Goal: Task Accomplishment & Management: Use online tool/utility

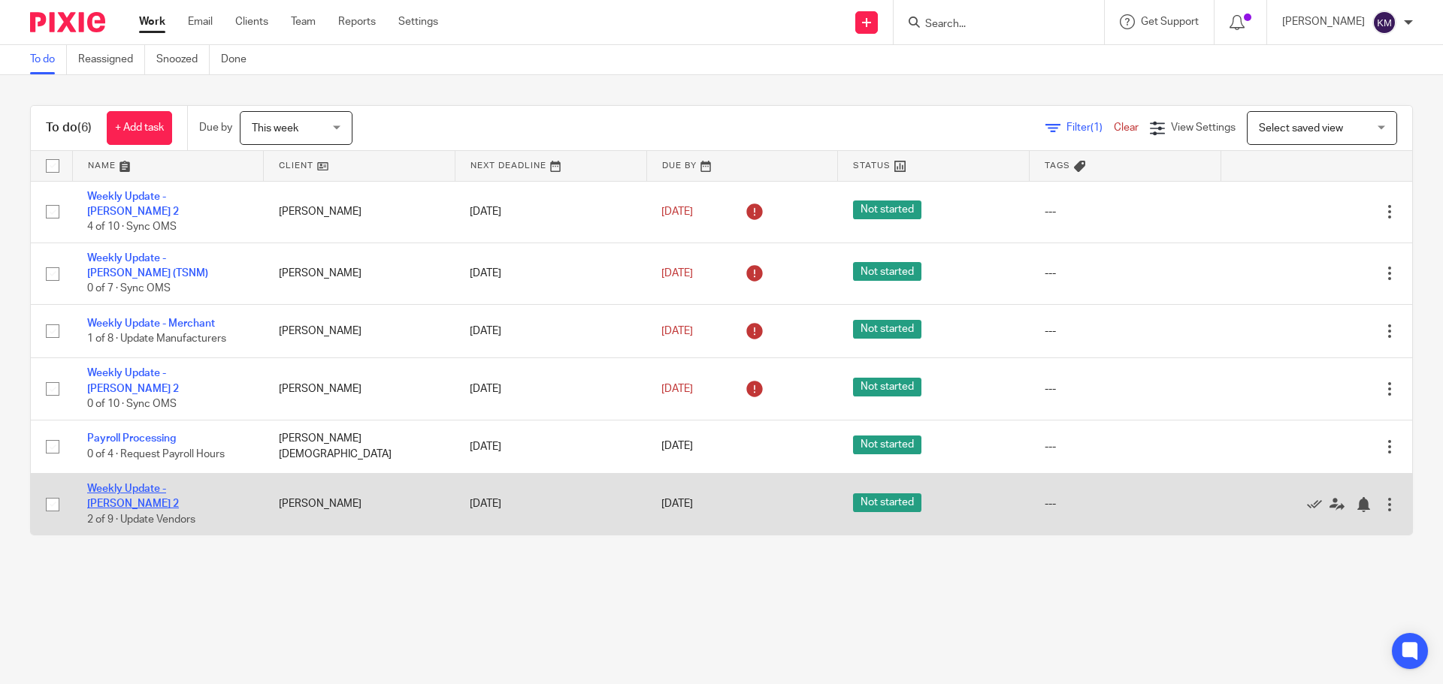
click at [179, 484] on link "Weekly Update - [PERSON_NAME] 2" at bounding box center [133, 497] width 92 height 26
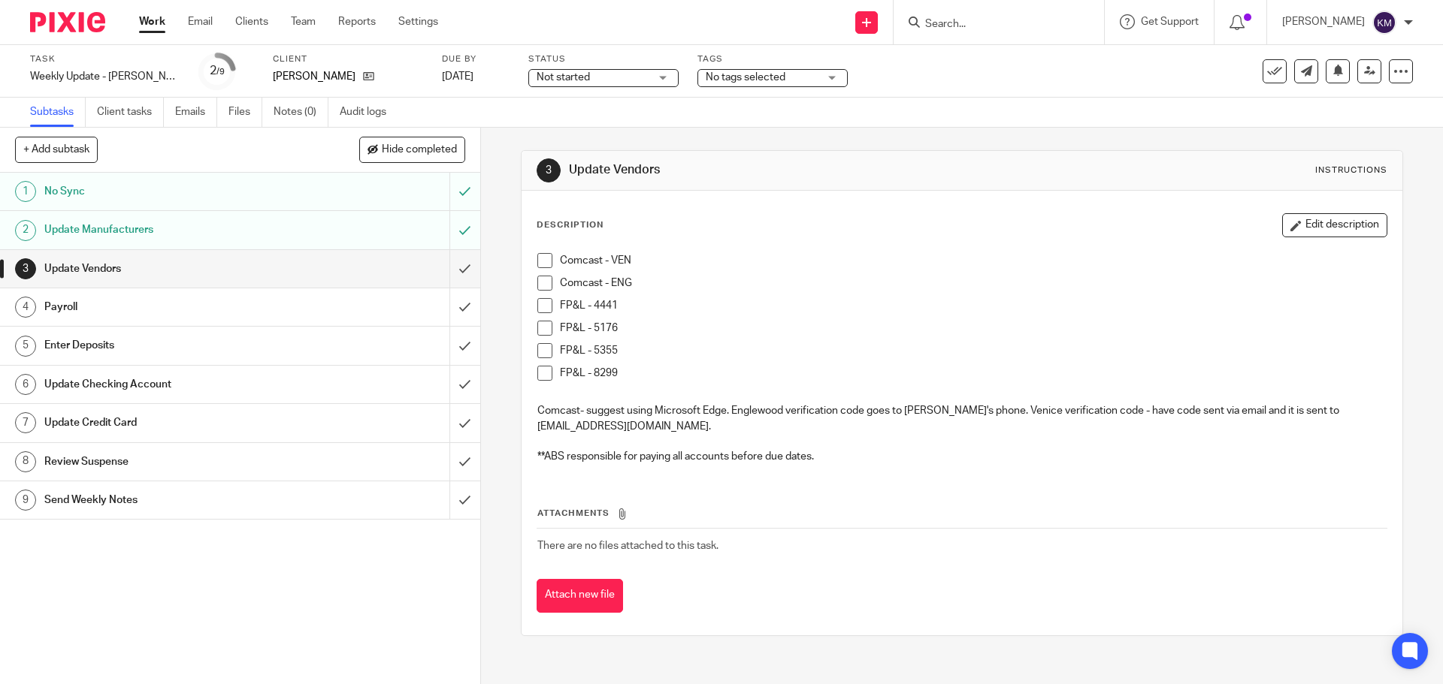
click at [538, 283] on span at bounding box center [544, 283] width 15 height 15
click at [539, 329] on span at bounding box center [544, 328] width 15 height 15
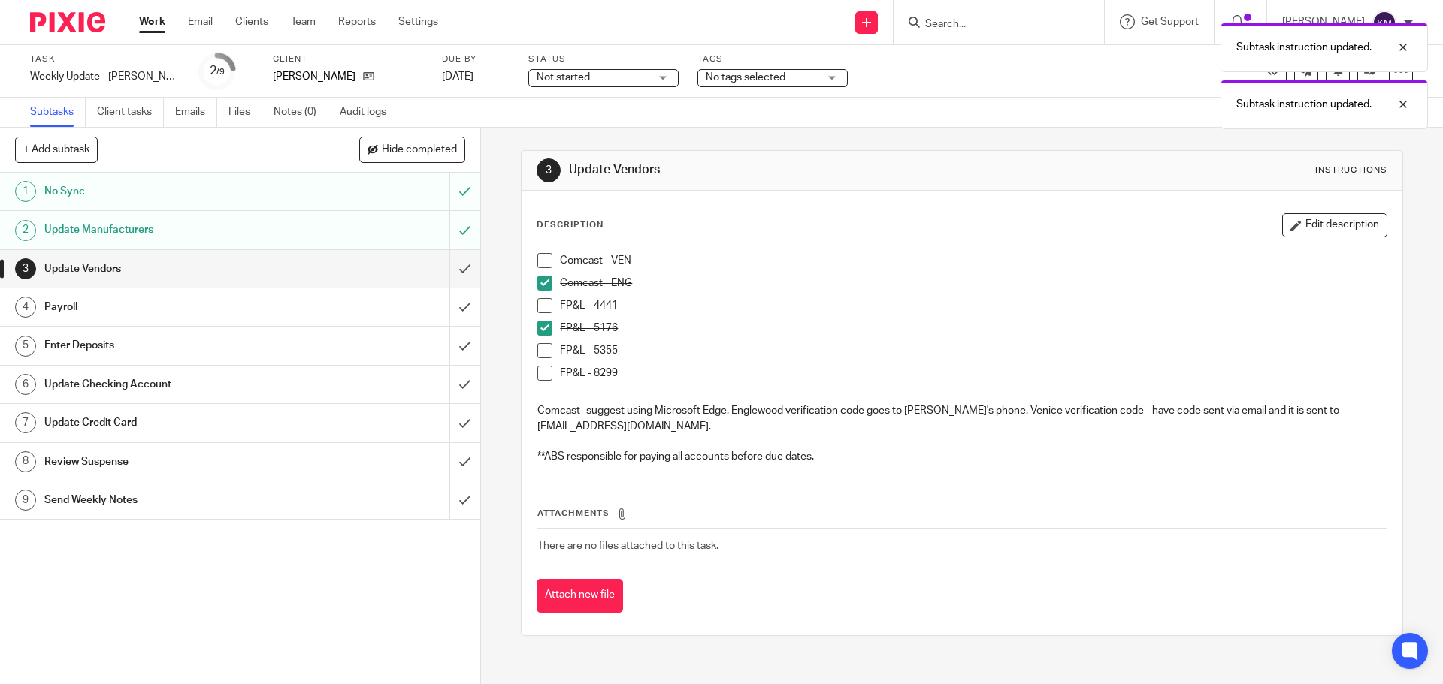
click at [537, 344] on span at bounding box center [544, 350] width 15 height 15
click at [542, 310] on span at bounding box center [544, 305] width 15 height 15
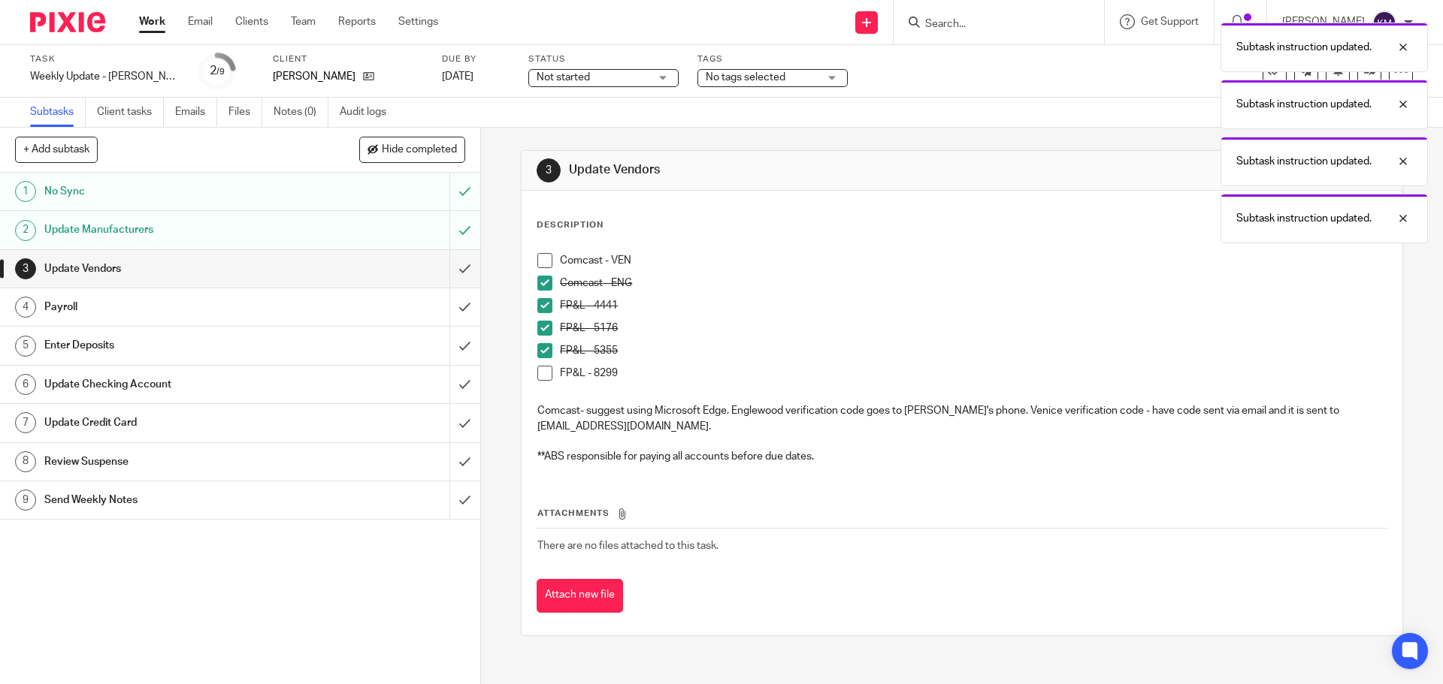
click at [539, 373] on span at bounding box center [544, 373] width 15 height 15
click at [543, 258] on span at bounding box center [544, 260] width 15 height 15
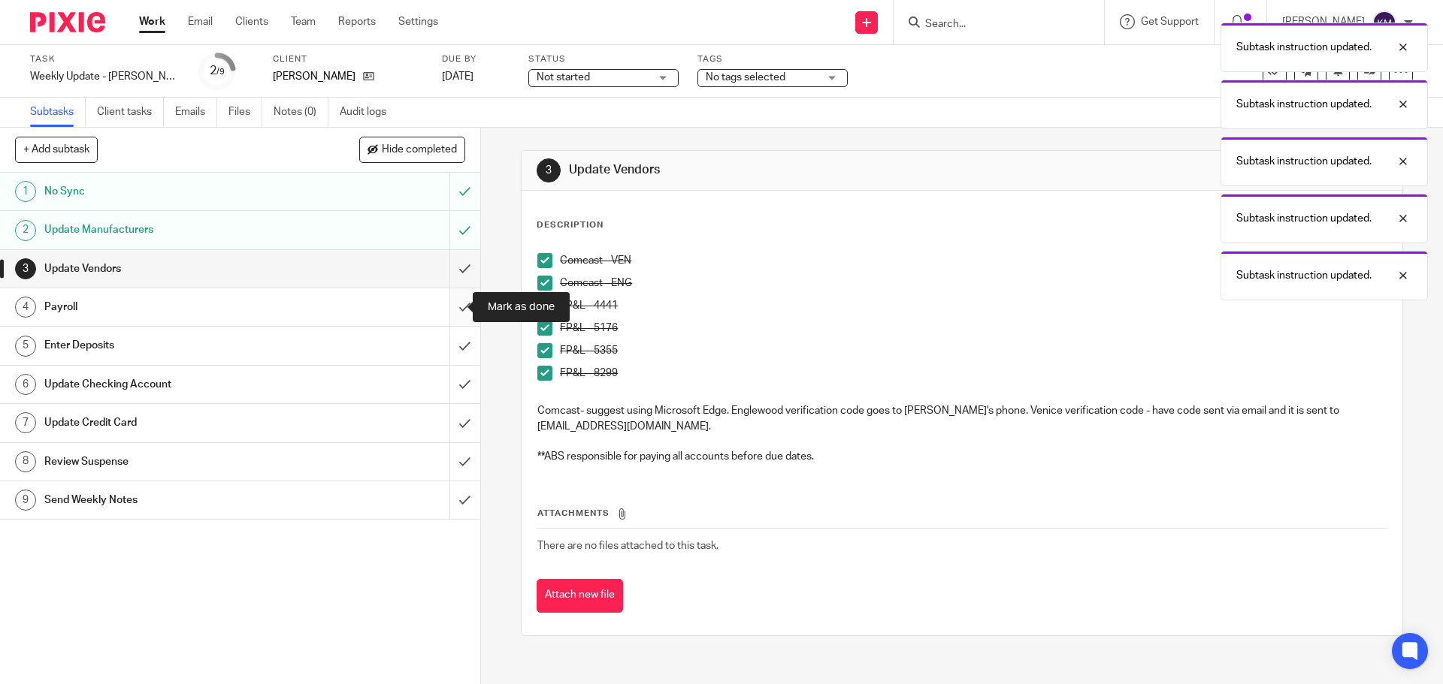
click at [452, 302] on input "submit" at bounding box center [240, 308] width 480 height 38
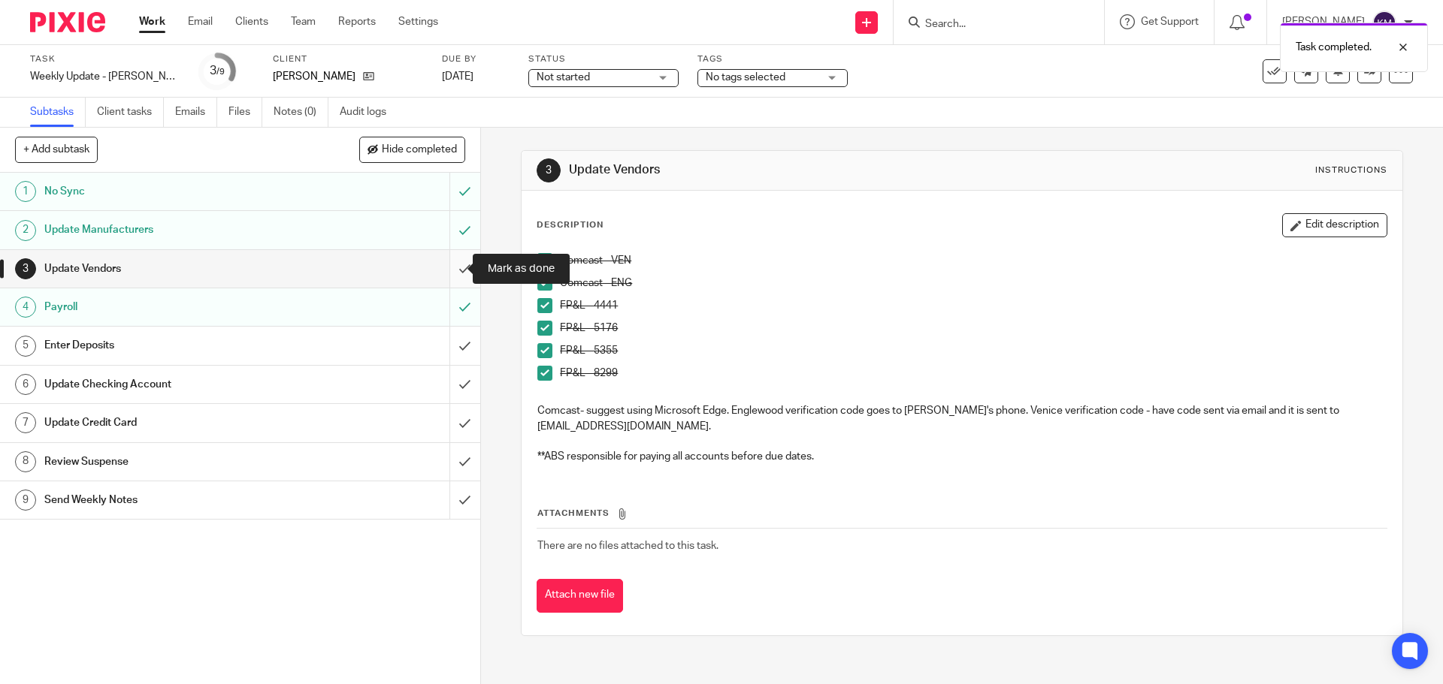
click at [451, 264] on input "submit" at bounding box center [240, 269] width 480 height 38
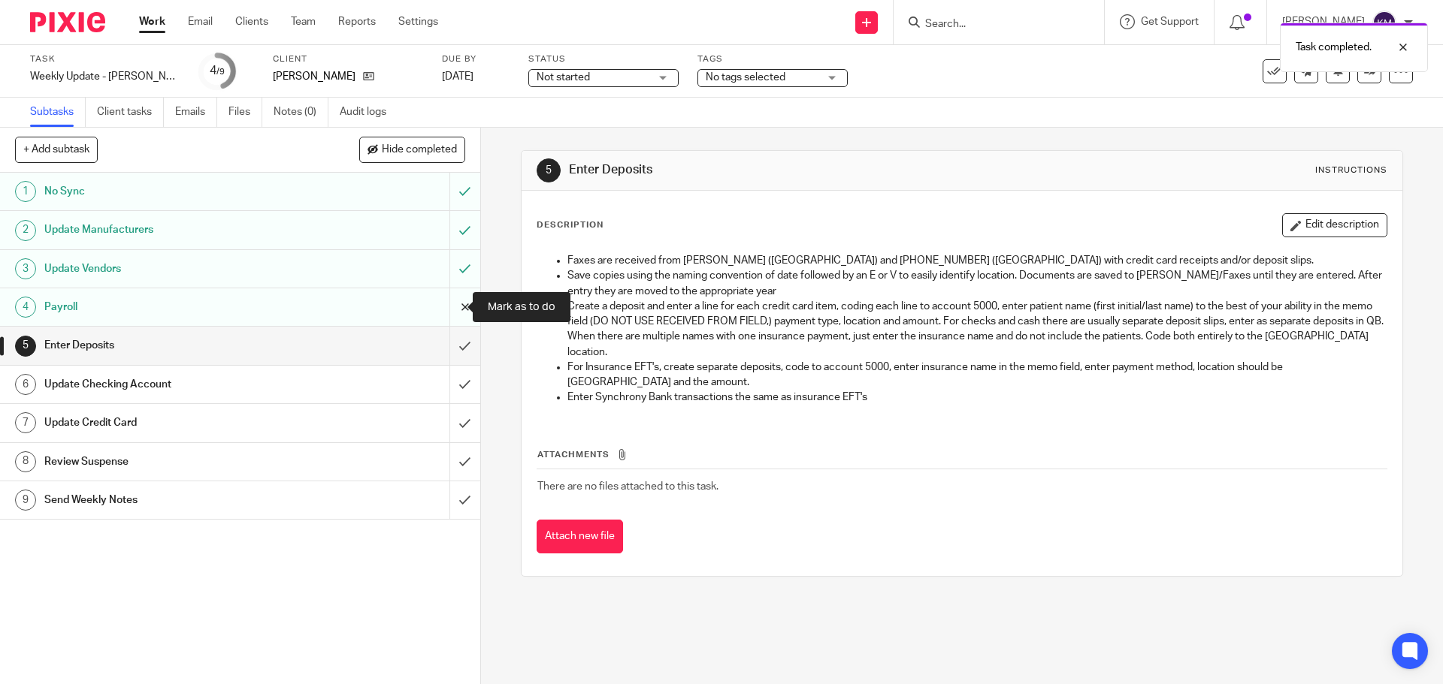
click at [450, 309] on input "submit" at bounding box center [240, 308] width 480 height 38
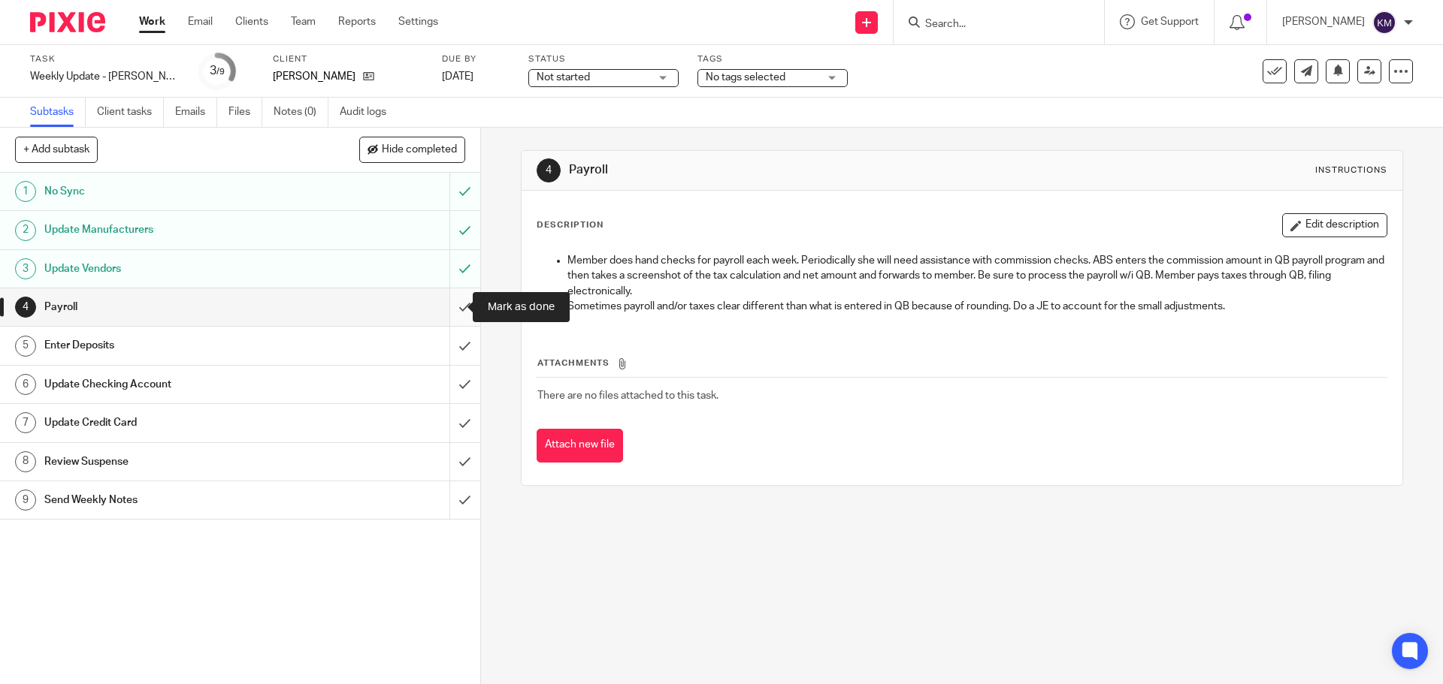
click at [456, 310] on input "submit" at bounding box center [240, 308] width 480 height 38
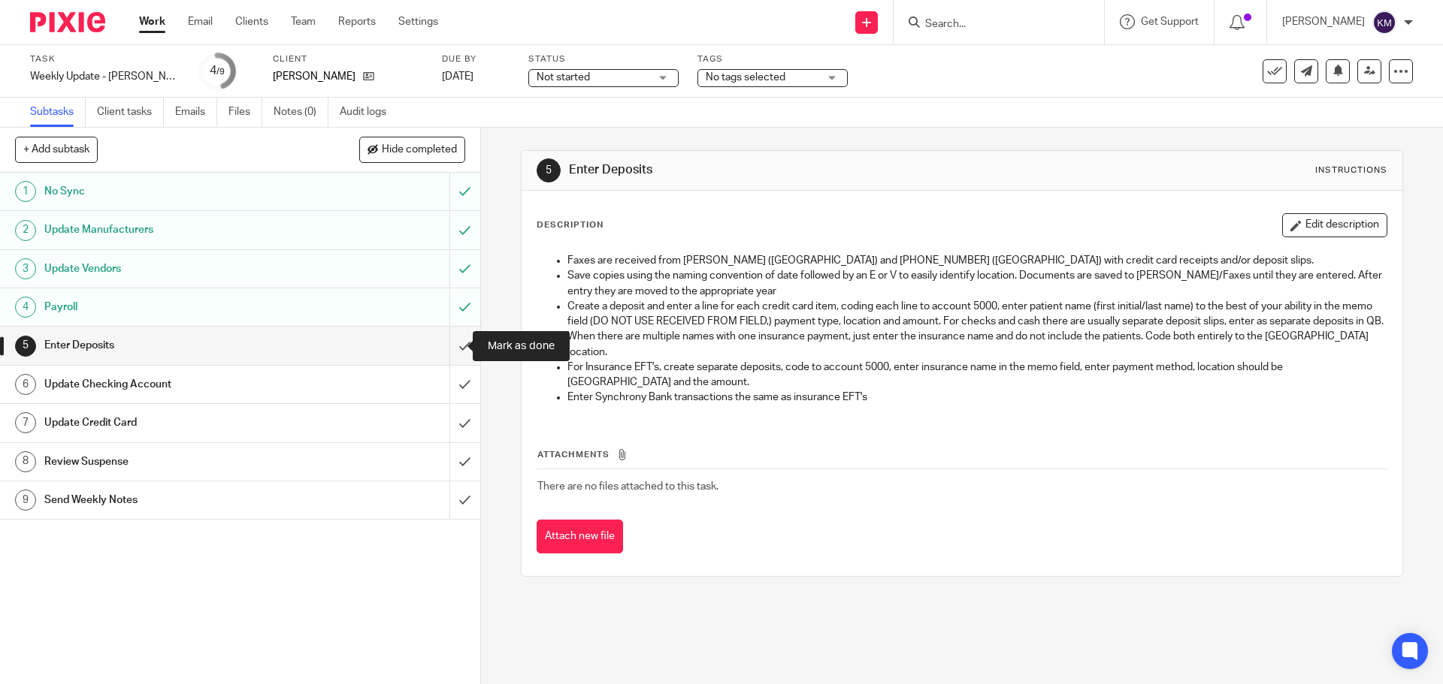
drag, startPoint x: 450, startPoint y: 345, endPoint x: 434, endPoint y: 343, distance: 16.7
click at [450, 345] on input "submit" at bounding box center [240, 346] width 480 height 38
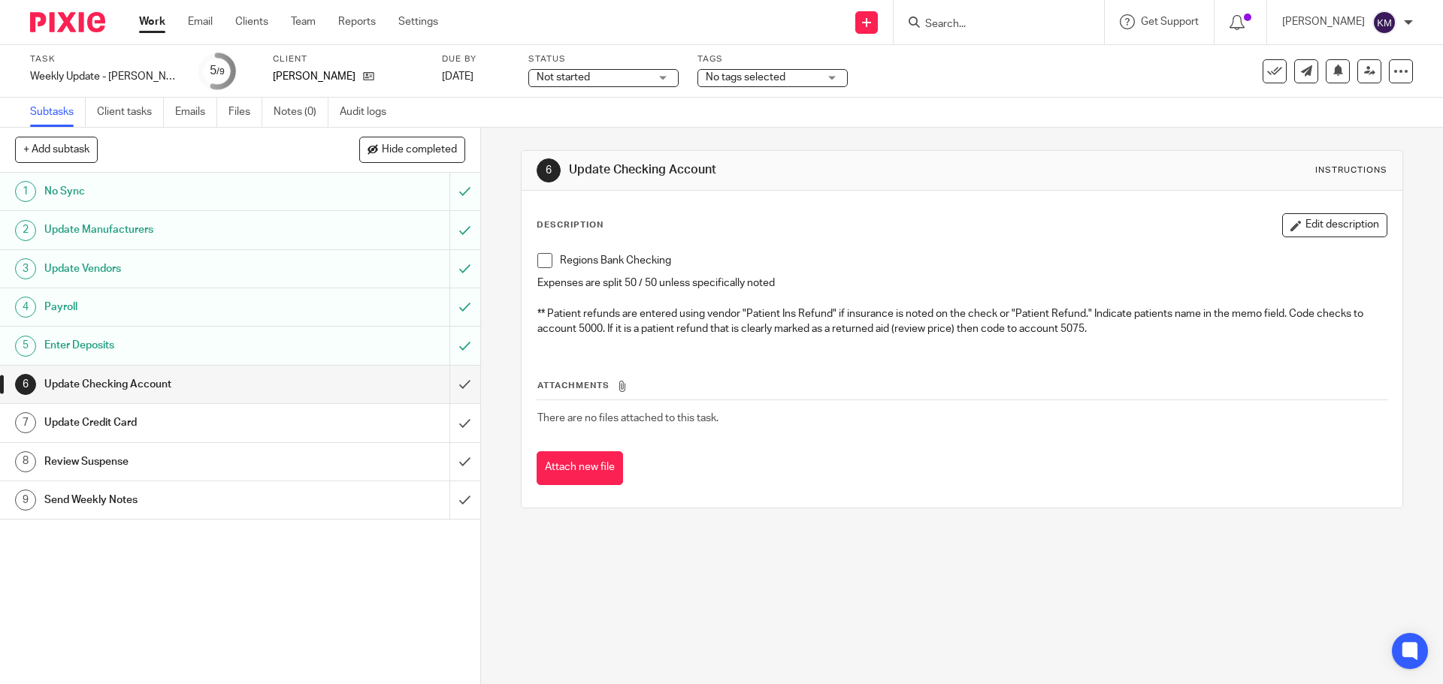
click at [542, 262] on span at bounding box center [544, 260] width 15 height 15
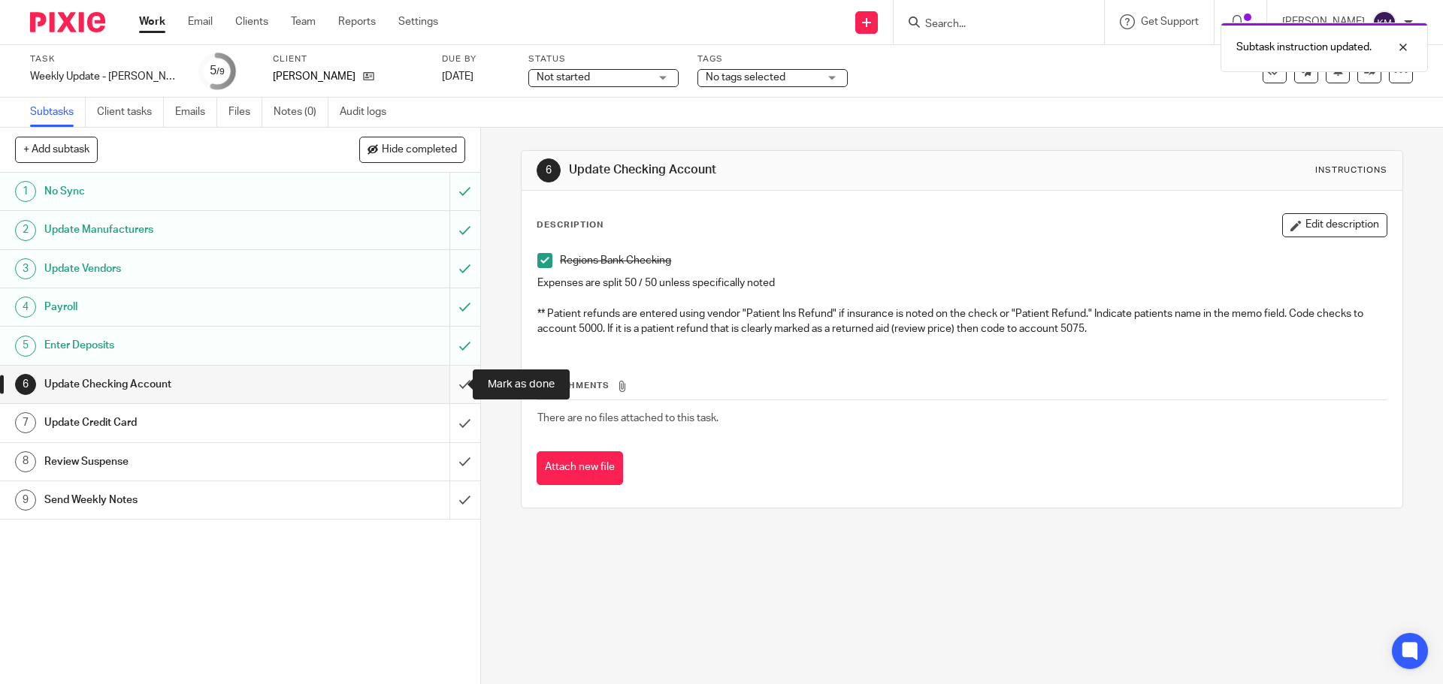
click at [452, 387] on input "submit" at bounding box center [240, 385] width 480 height 38
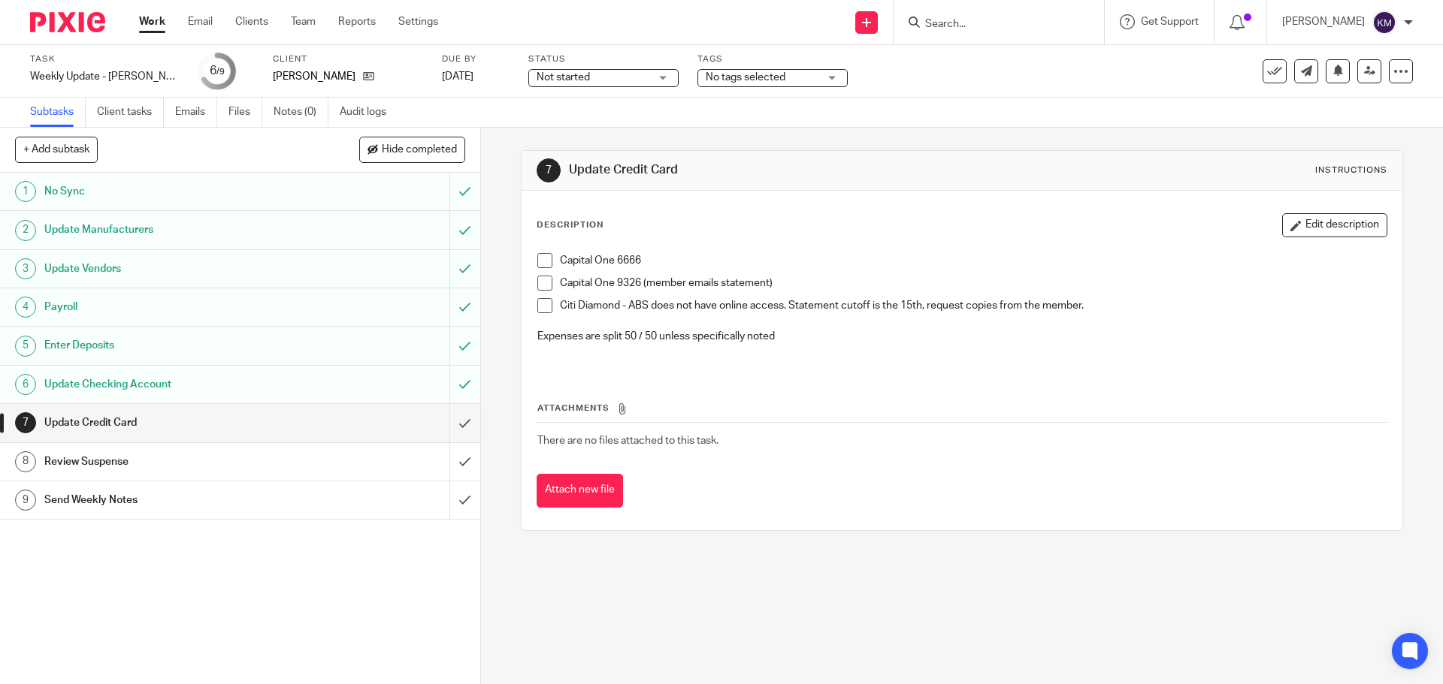
click at [538, 261] on span at bounding box center [544, 260] width 15 height 15
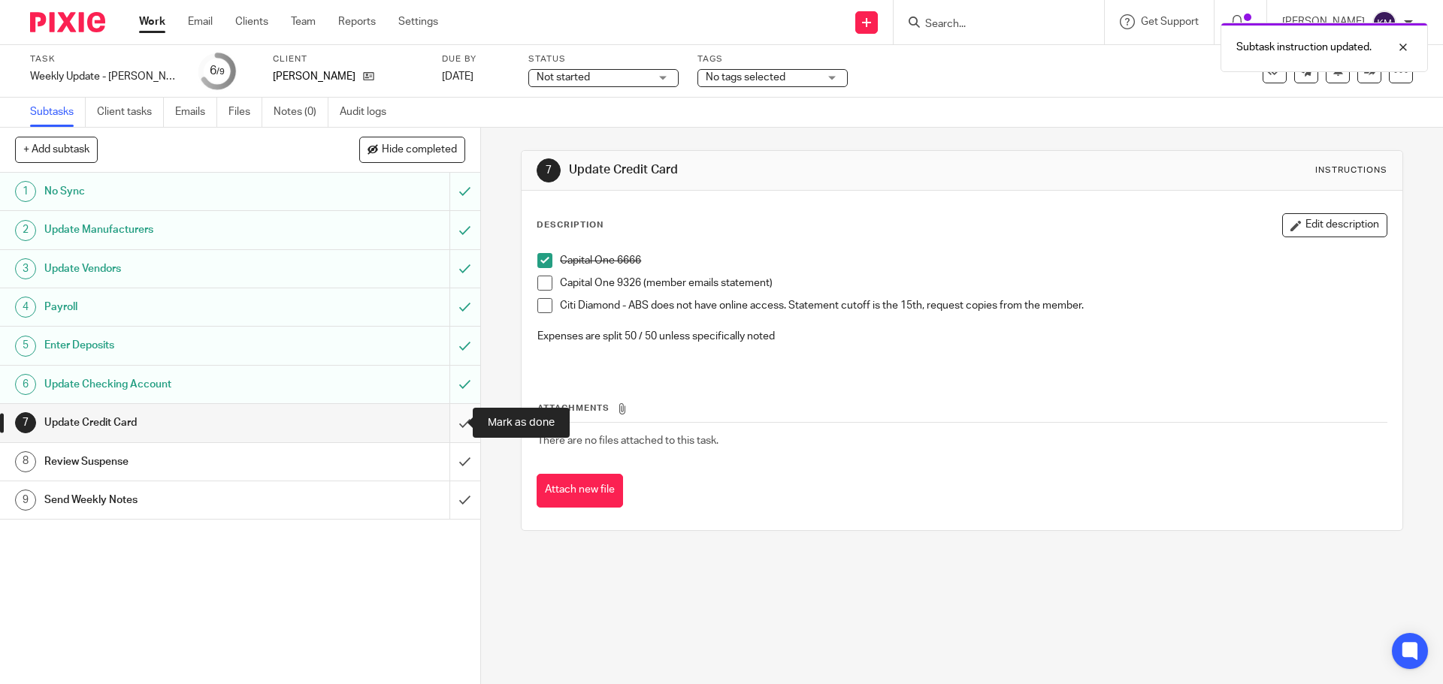
click at [447, 413] on input "submit" at bounding box center [240, 423] width 480 height 38
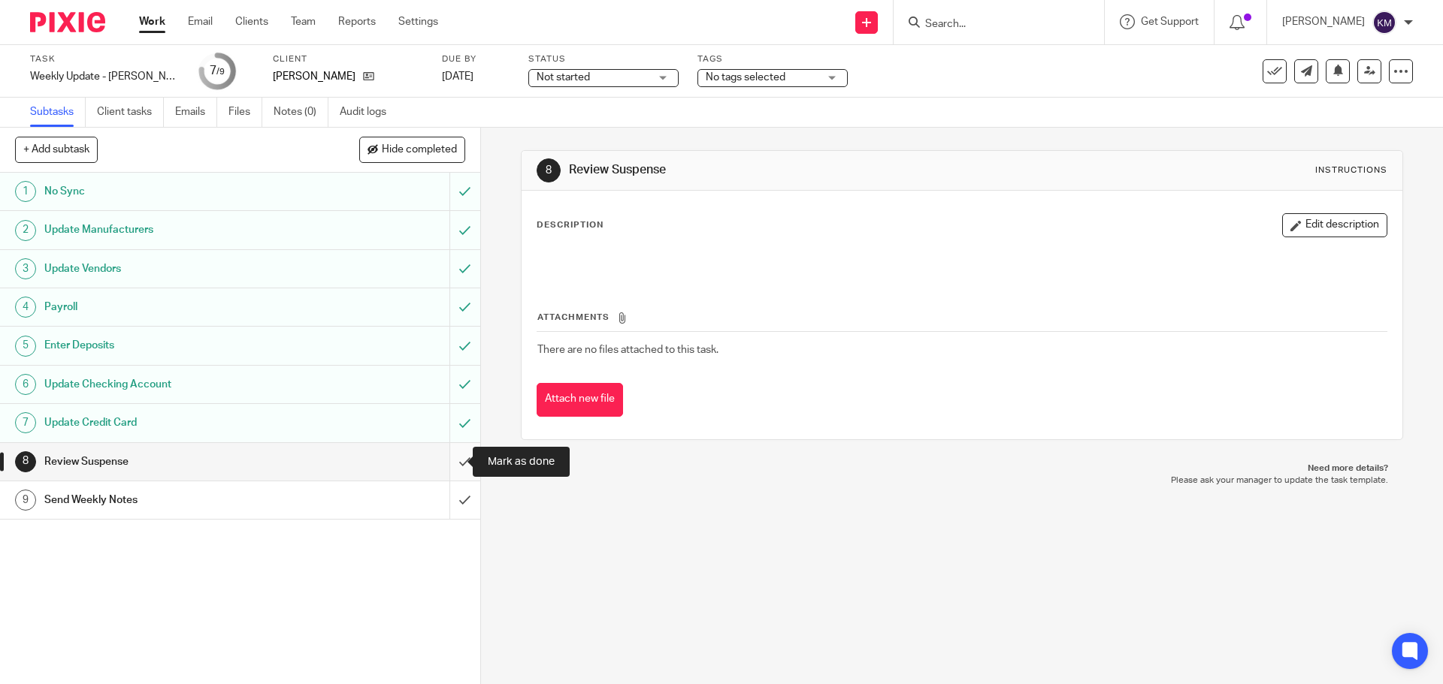
click at [454, 458] on input "submit" at bounding box center [240, 462] width 480 height 38
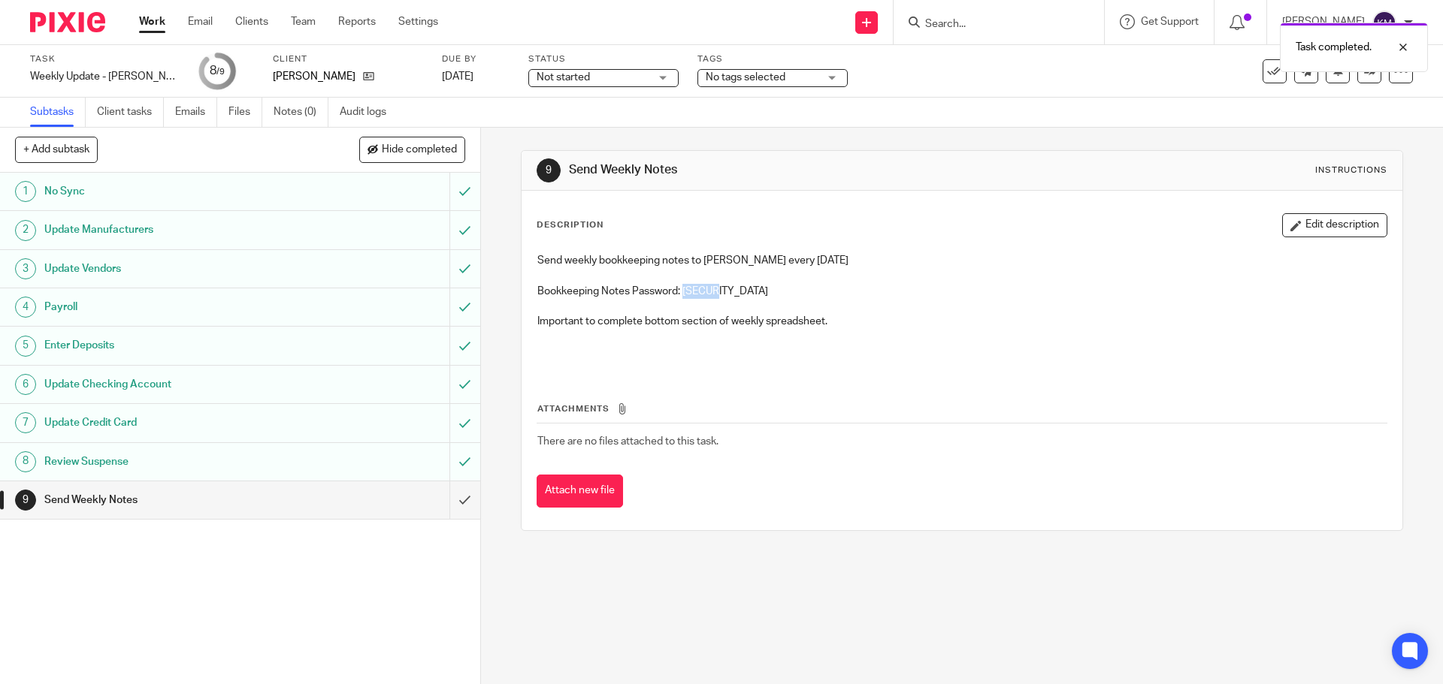
drag, startPoint x: 680, startPoint y: 288, endPoint x: 729, endPoint y: 295, distance: 49.3
click at [729, 295] on p "Bookkeeping Notes Password: [SECURITY_DATA]" at bounding box center [961, 291] width 848 height 15
copy p "m492P3"
click at [449, 498] on input "submit" at bounding box center [240, 501] width 480 height 38
